Goal: Find contact information: Find contact information

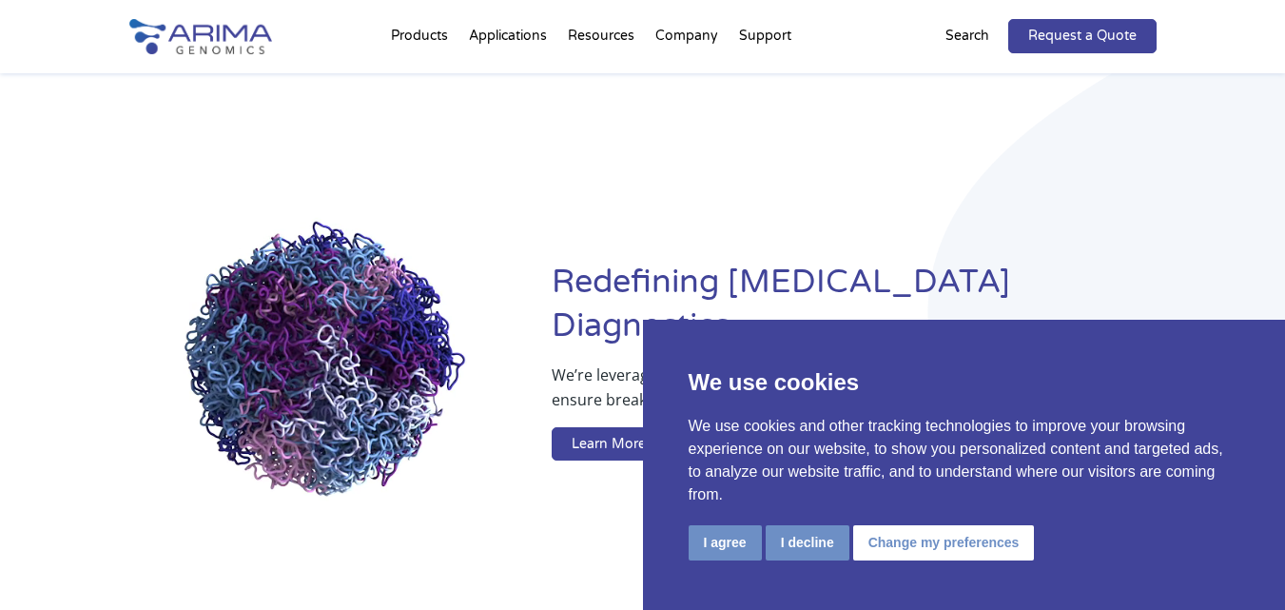
click at [1093, 287] on h1 "Redefining Cancer Diagnostics" at bounding box center [854, 312] width 604 height 102
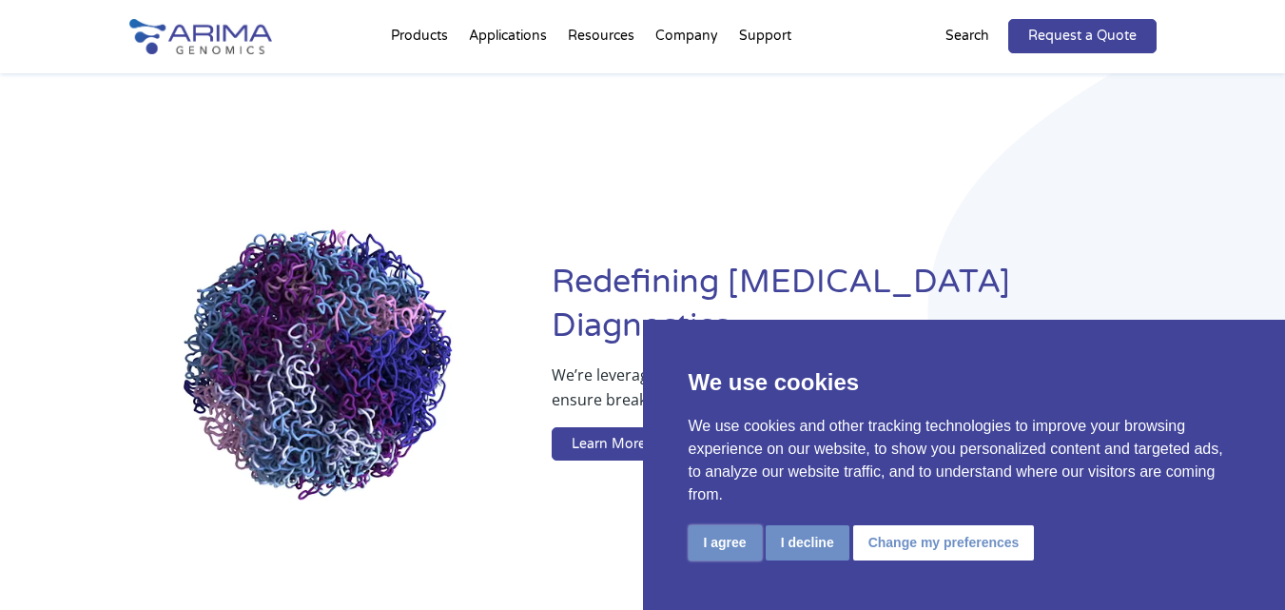
click at [719, 548] on button "I agree" at bounding box center [725, 542] width 73 height 35
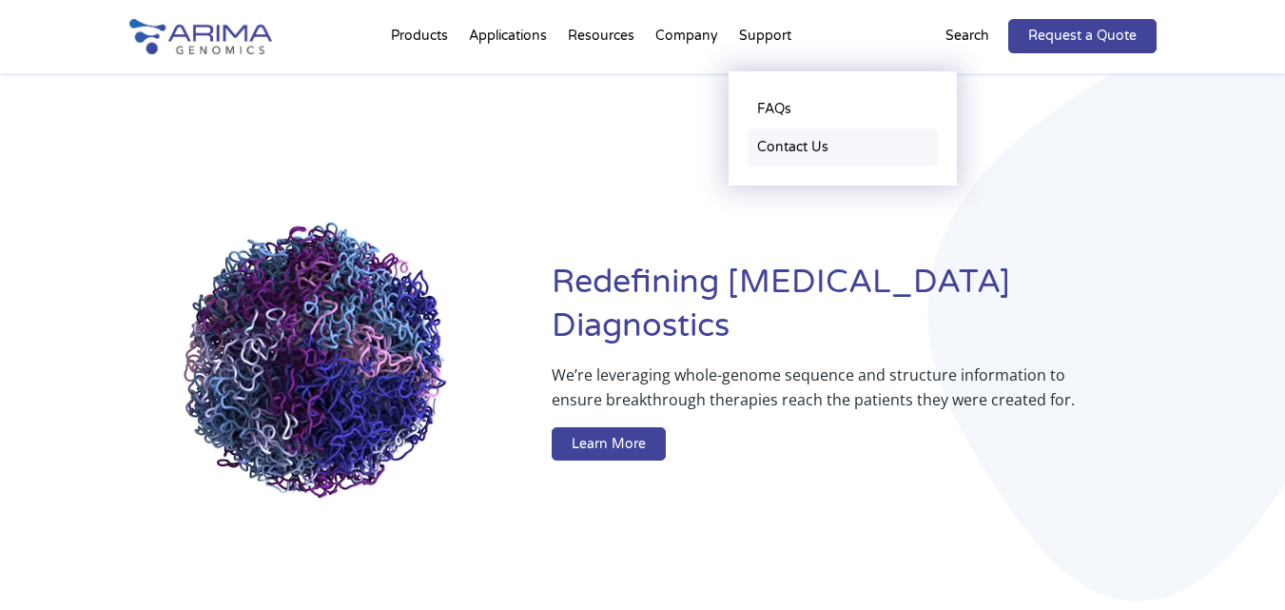
click at [784, 141] on link "Contact Us" at bounding box center [843, 147] width 190 height 38
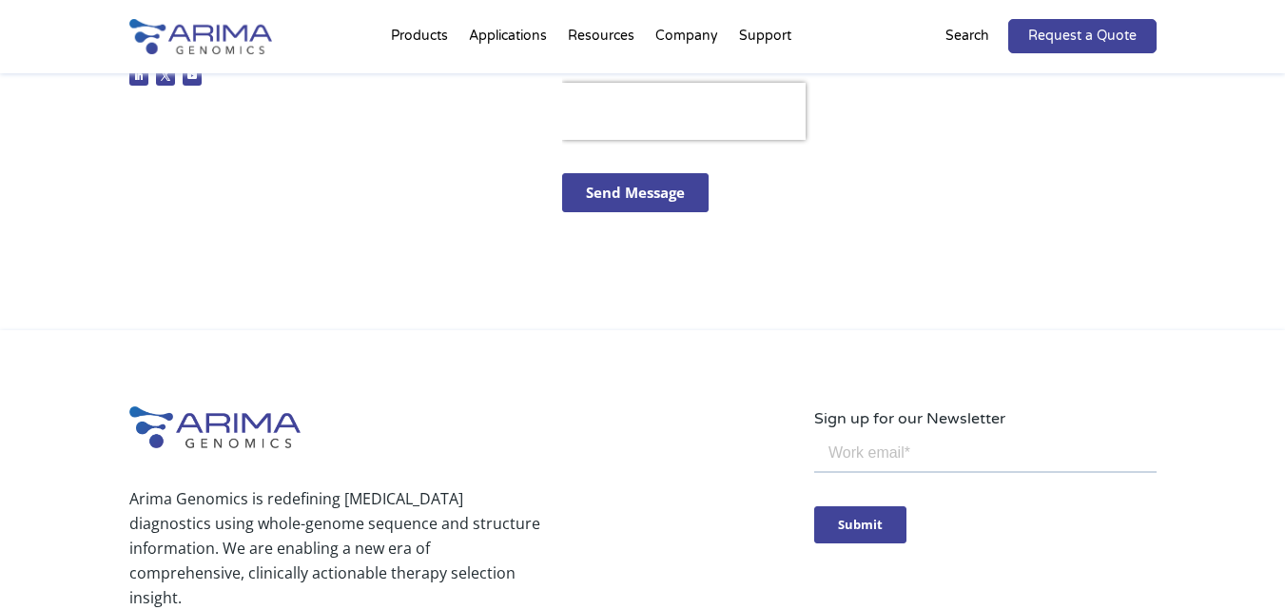
scroll to position [1065, 0]
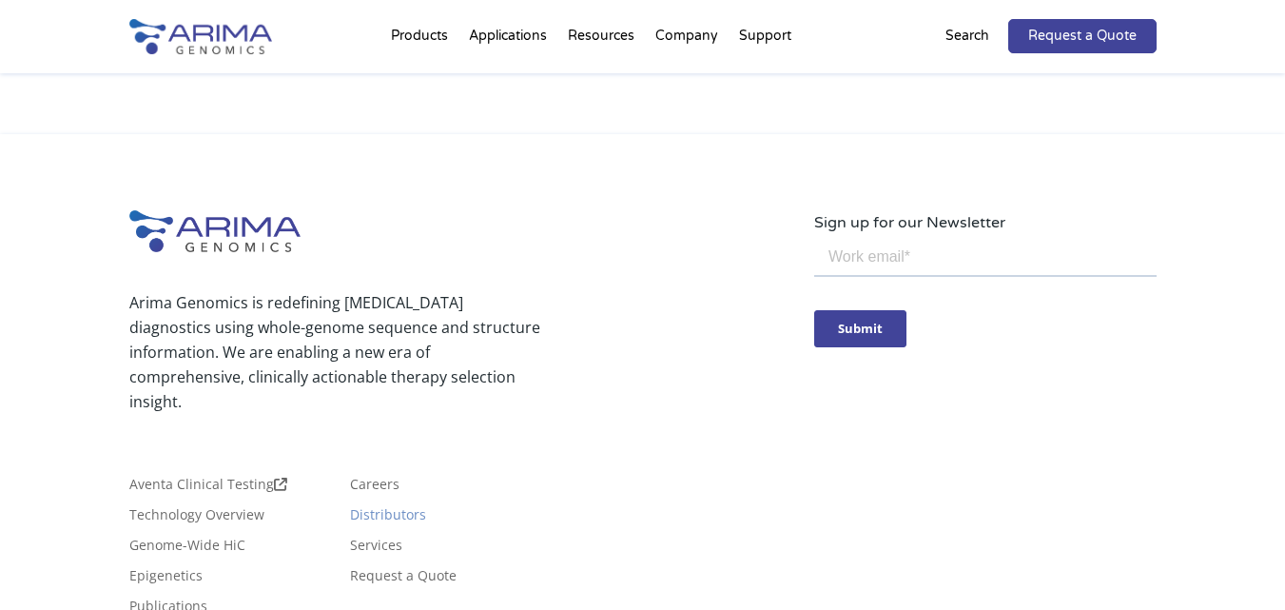
click at [376, 508] on link "Distributors" at bounding box center [388, 518] width 76 height 21
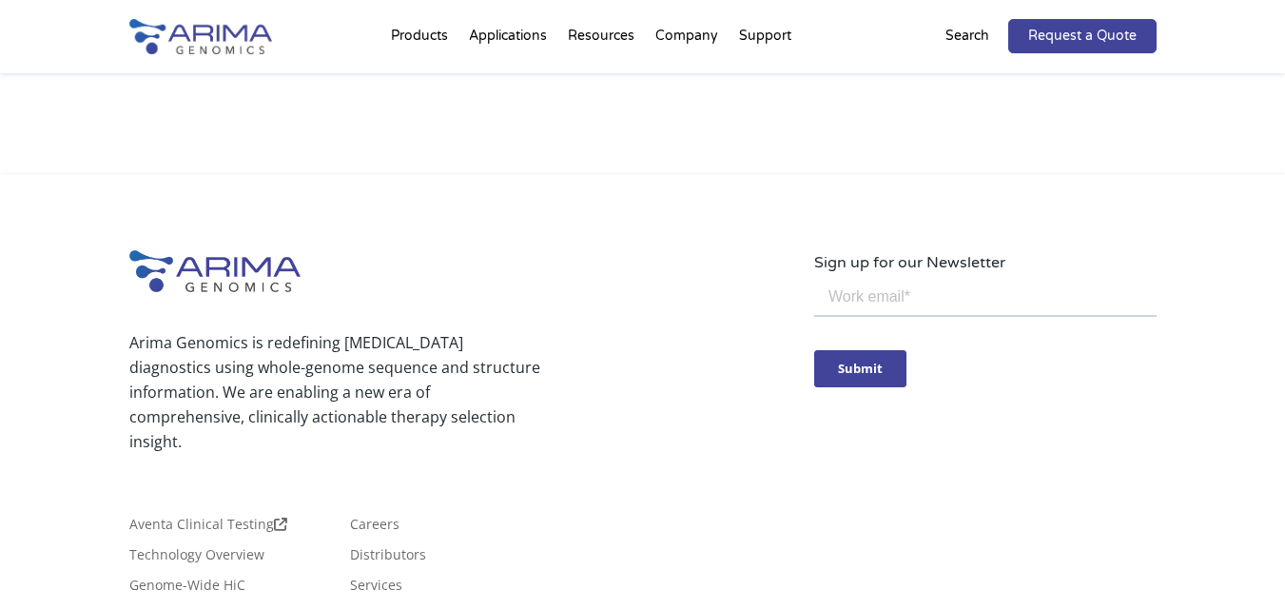
scroll to position [2131, 0]
